Goal: Task Accomplishment & Management: Use online tool/utility

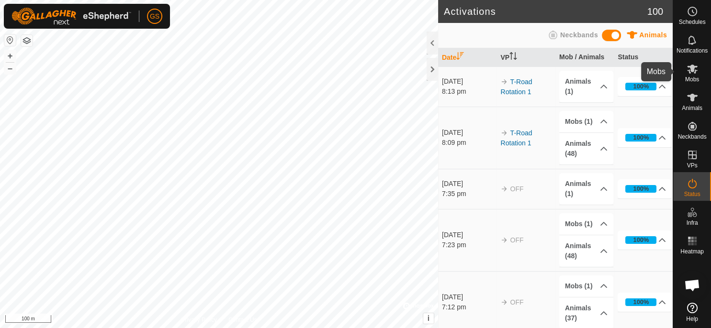
click at [692, 79] on span "Mobs" at bounding box center [692, 80] width 14 height 6
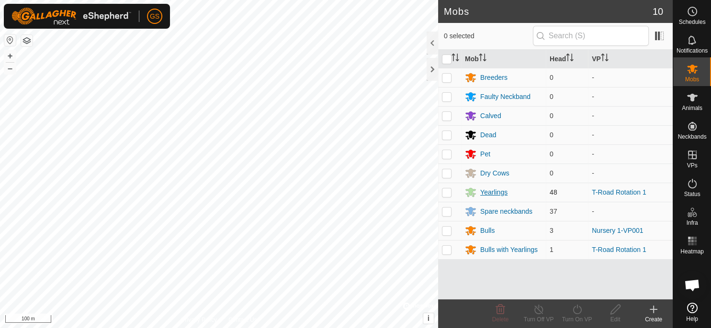
click at [488, 192] on div "Yearlings" at bounding box center [493, 193] width 27 height 10
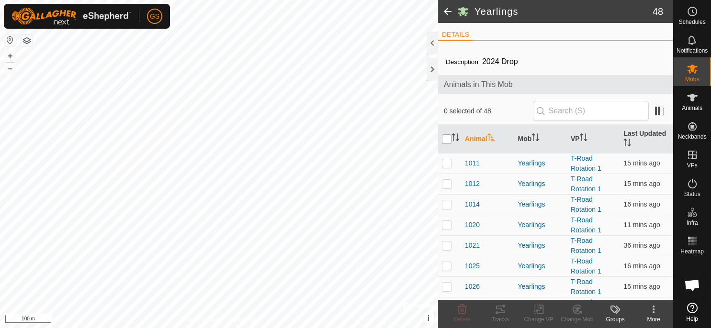
click at [449, 141] on input "checkbox" at bounding box center [447, 140] width 10 height 10
checkbox input "true"
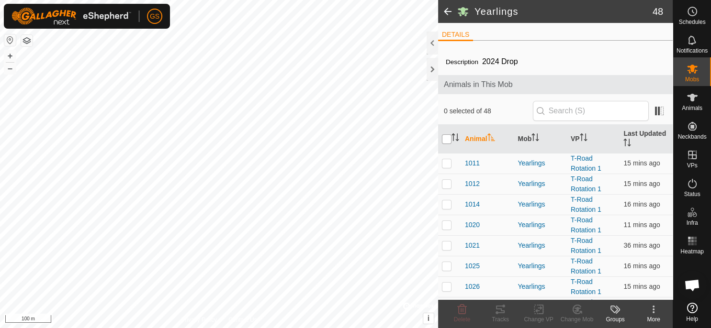
checkbox input "true"
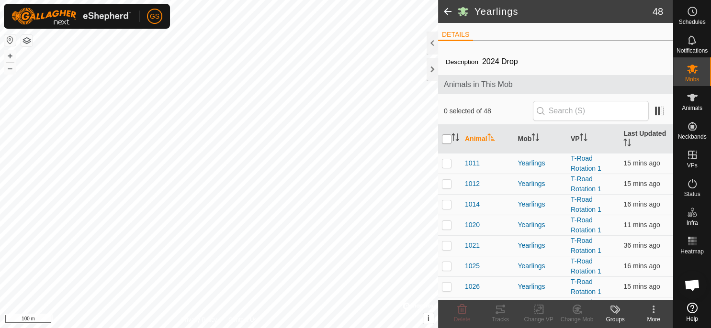
checkbox input "true"
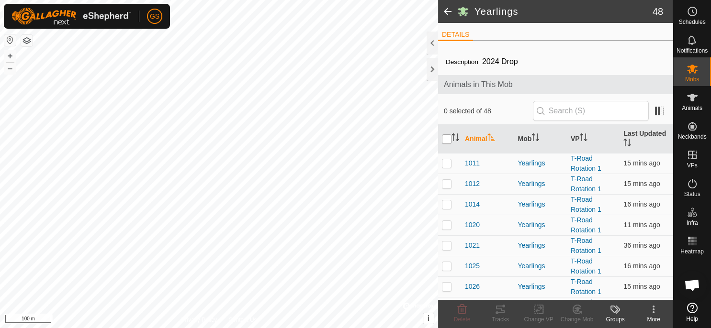
checkbox input "true"
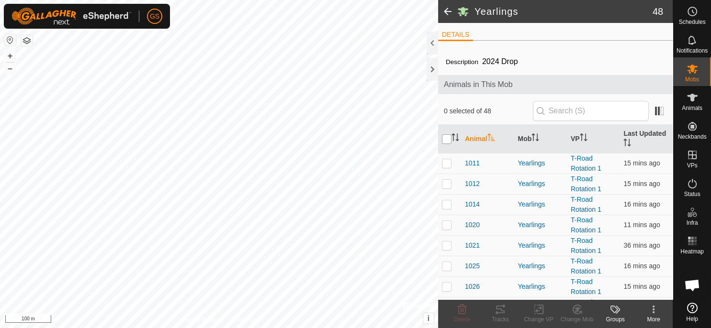
checkbox input "true"
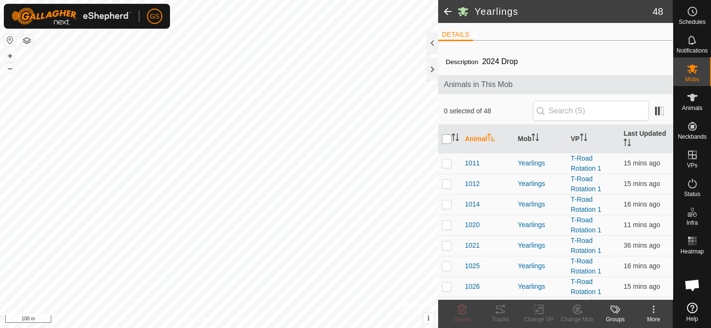
checkbox input "true"
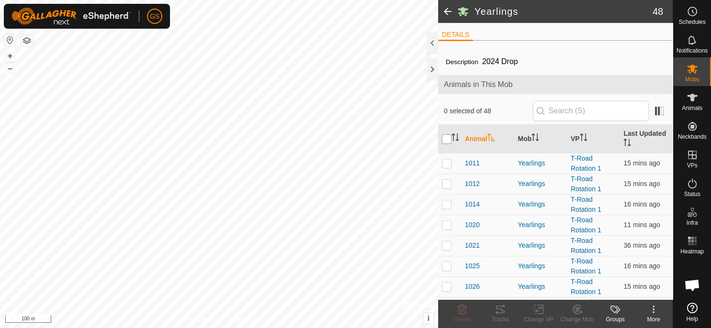
checkbox input "true"
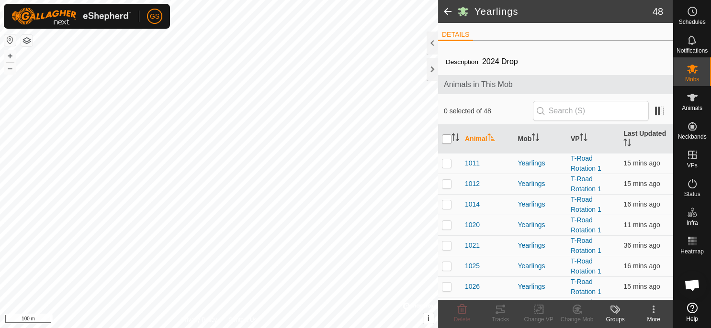
checkbox input "true"
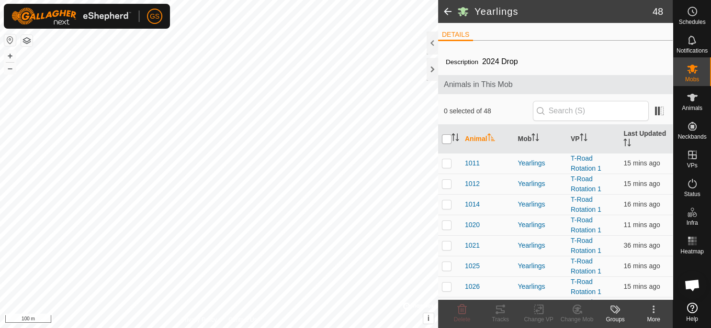
checkbox input "true"
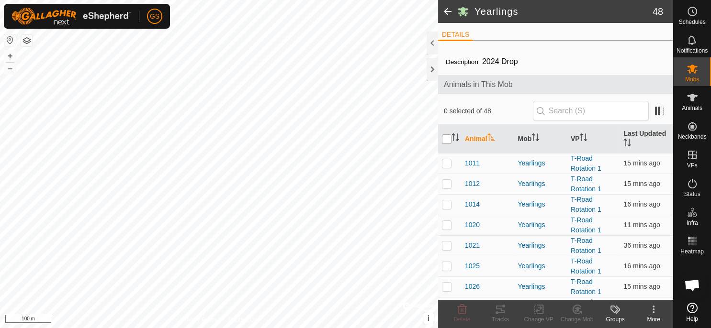
checkbox input "true"
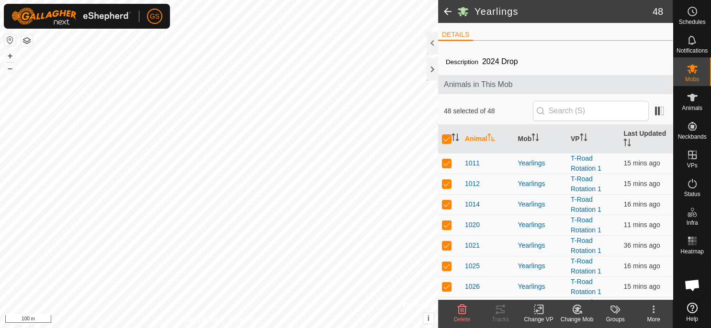
click at [541, 312] on icon at bounding box center [539, 309] width 12 height 11
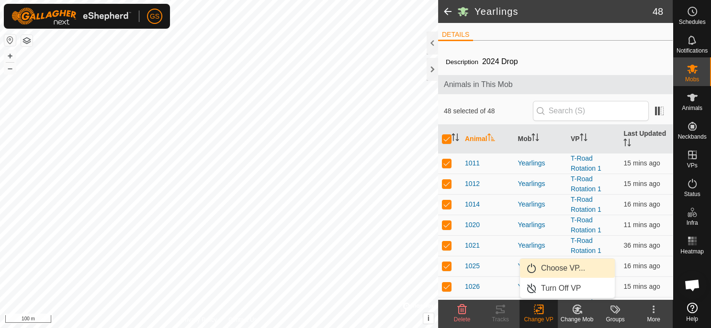
click at [558, 269] on link "Choose VP..." at bounding box center [567, 268] width 95 height 19
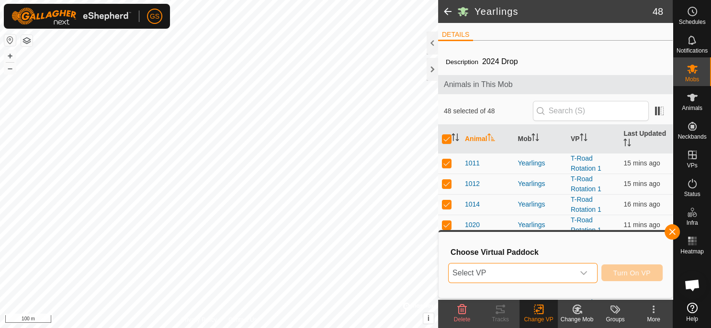
click at [560, 269] on span "Select VP" at bounding box center [511, 273] width 125 height 19
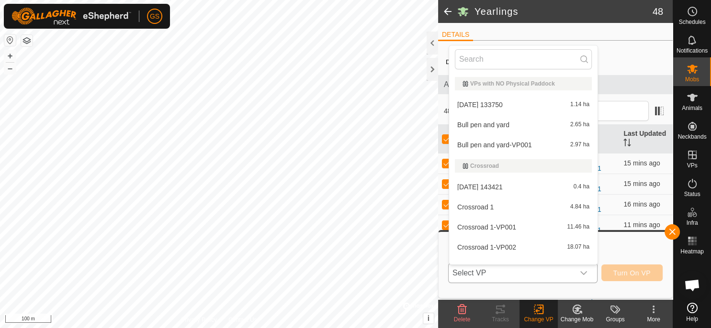
scroll to position [688, 0]
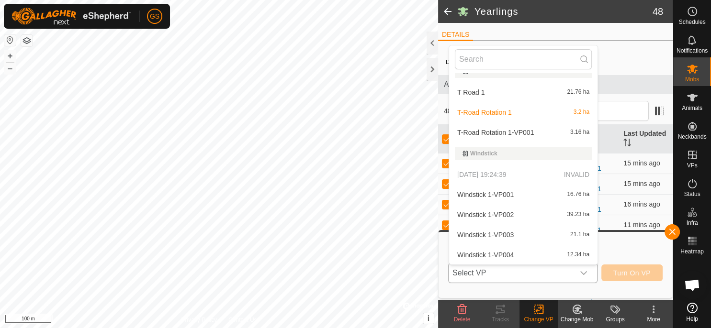
click at [500, 135] on li "T-Road Rotation 1-VP001 3.16 ha" at bounding box center [523, 132] width 148 height 19
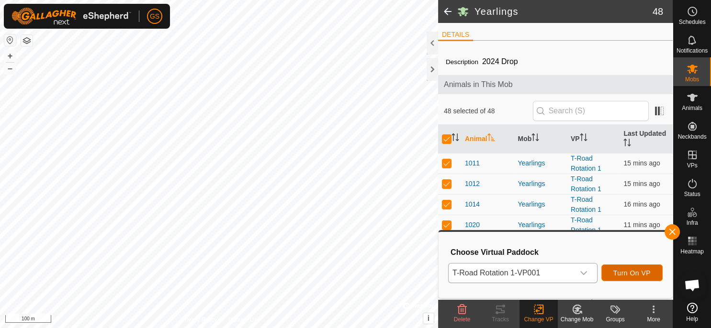
click at [648, 276] on span "Turn On VP" at bounding box center [631, 274] width 37 height 8
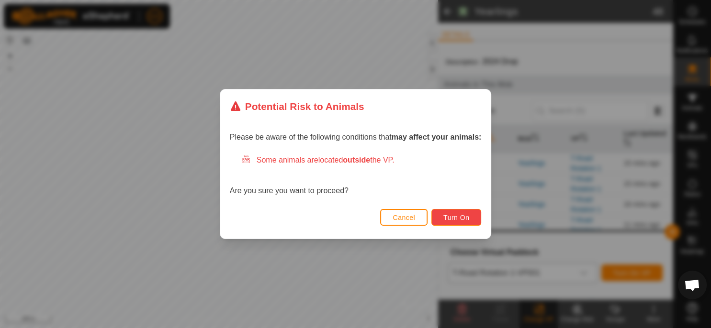
click at [452, 217] on span "Turn On" at bounding box center [456, 218] width 26 height 8
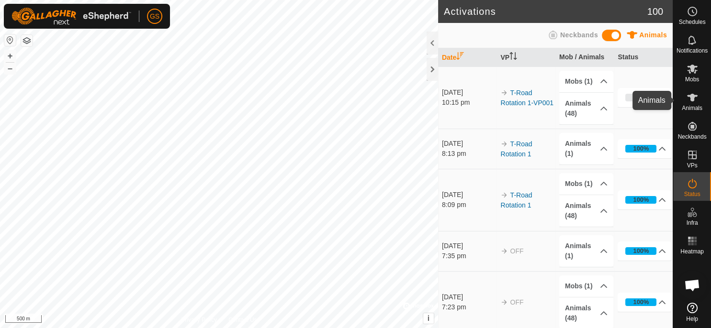
click at [695, 102] on icon at bounding box center [692, 97] width 11 height 11
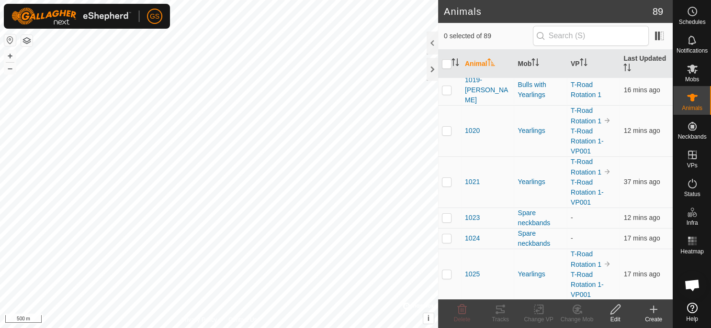
scroll to position [202, 0]
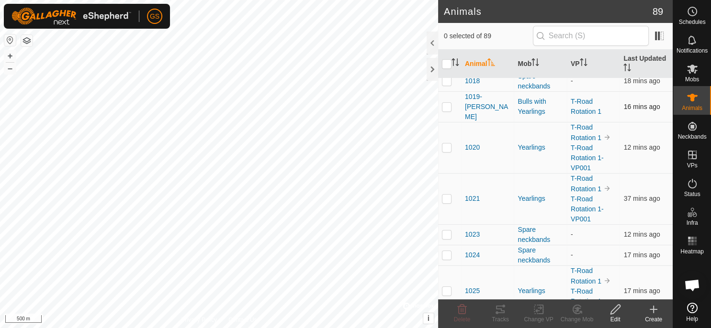
click at [447, 103] on p-checkbox at bounding box center [447, 107] width 10 height 8
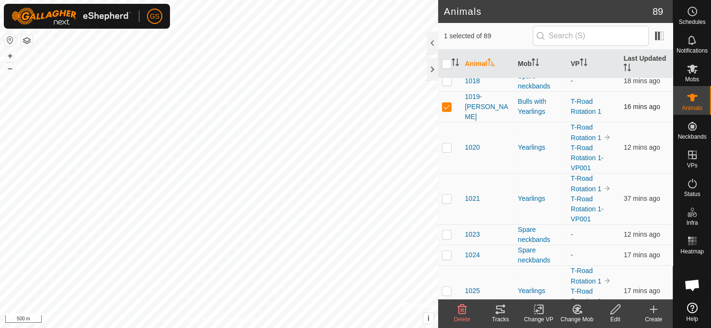
checkbox input "true"
click at [533, 311] on icon at bounding box center [539, 309] width 12 height 11
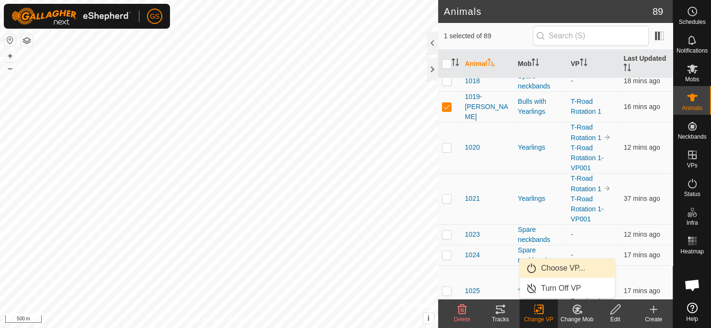
click at [544, 270] on link "Choose VP..." at bounding box center [567, 268] width 95 height 19
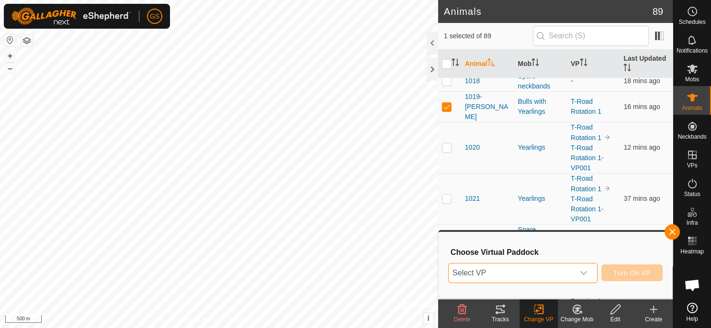
click at [547, 278] on span "Select VP" at bounding box center [511, 273] width 125 height 19
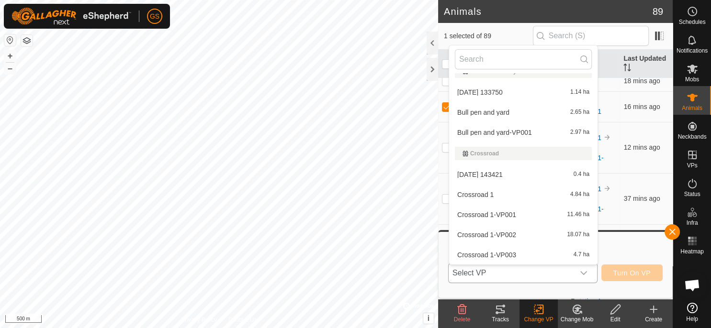
scroll to position [688, 0]
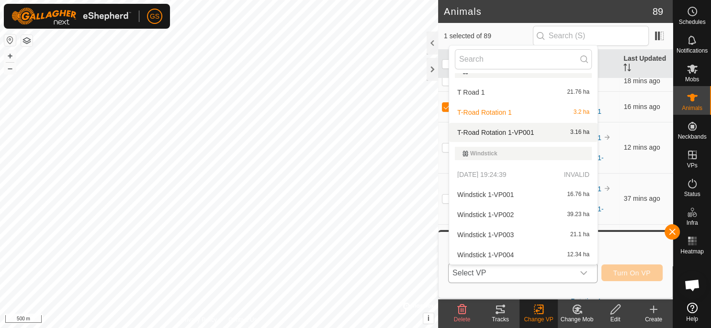
click at [507, 135] on li "T-Road Rotation 1-VP001 3.16 ha" at bounding box center [523, 132] width 148 height 19
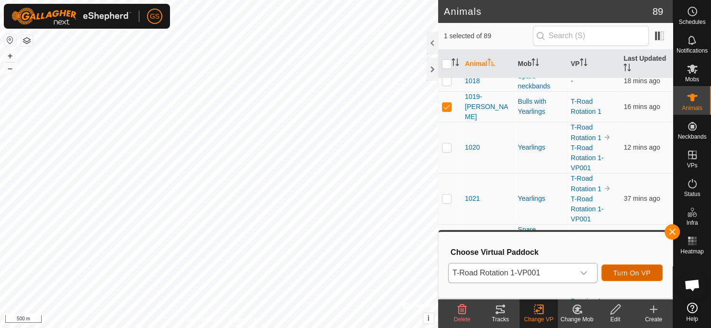
click at [626, 269] on button "Turn On VP" at bounding box center [631, 273] width 61 height 17
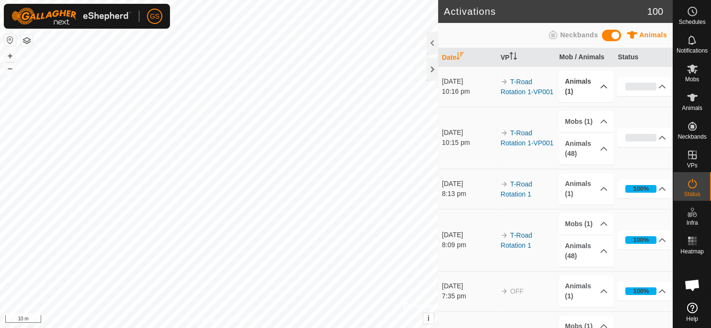
click at [574, 83] on p-accordion-header "Animals (1)" at bounding box center [586, 87] width 54 height 32
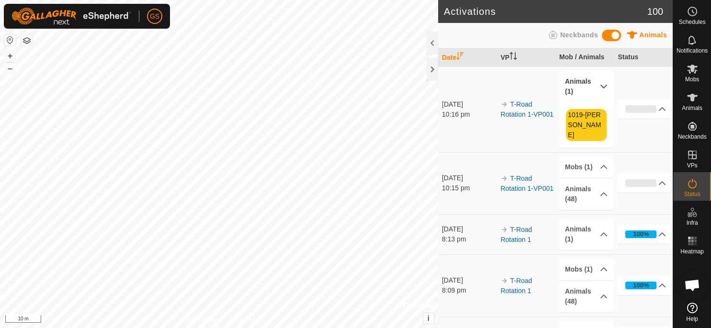
click at [574, 83] on p-accordion-header "Animals (1)" at bounding box center [586, 87] width 54 height 32
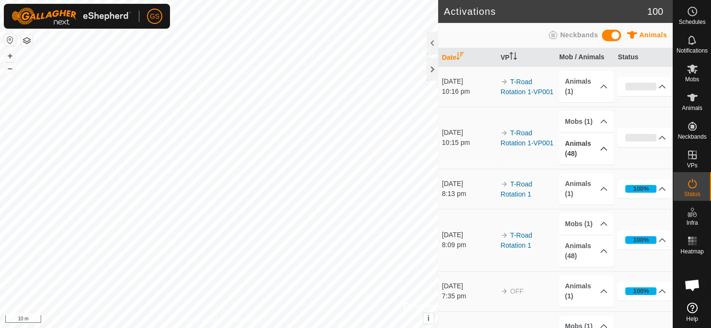
click at [593, 153] on p-accordion-header "Animals (48)" at bounding box center [586, 149] width 54 height 32
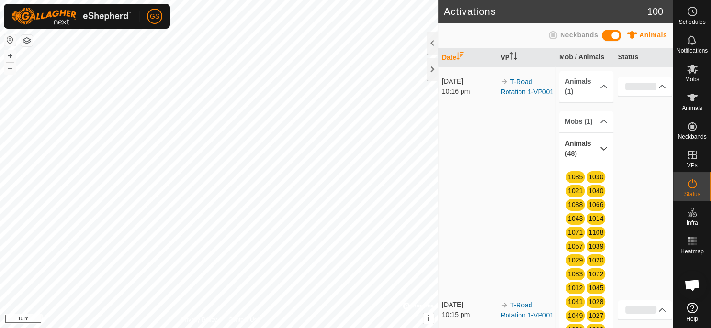
click at [593, 153] on p-accordion-header "Animals (48)" at bounding box center [586, 149] width 54 height 32
